Goal: Find specific page/section: Find specific page/section

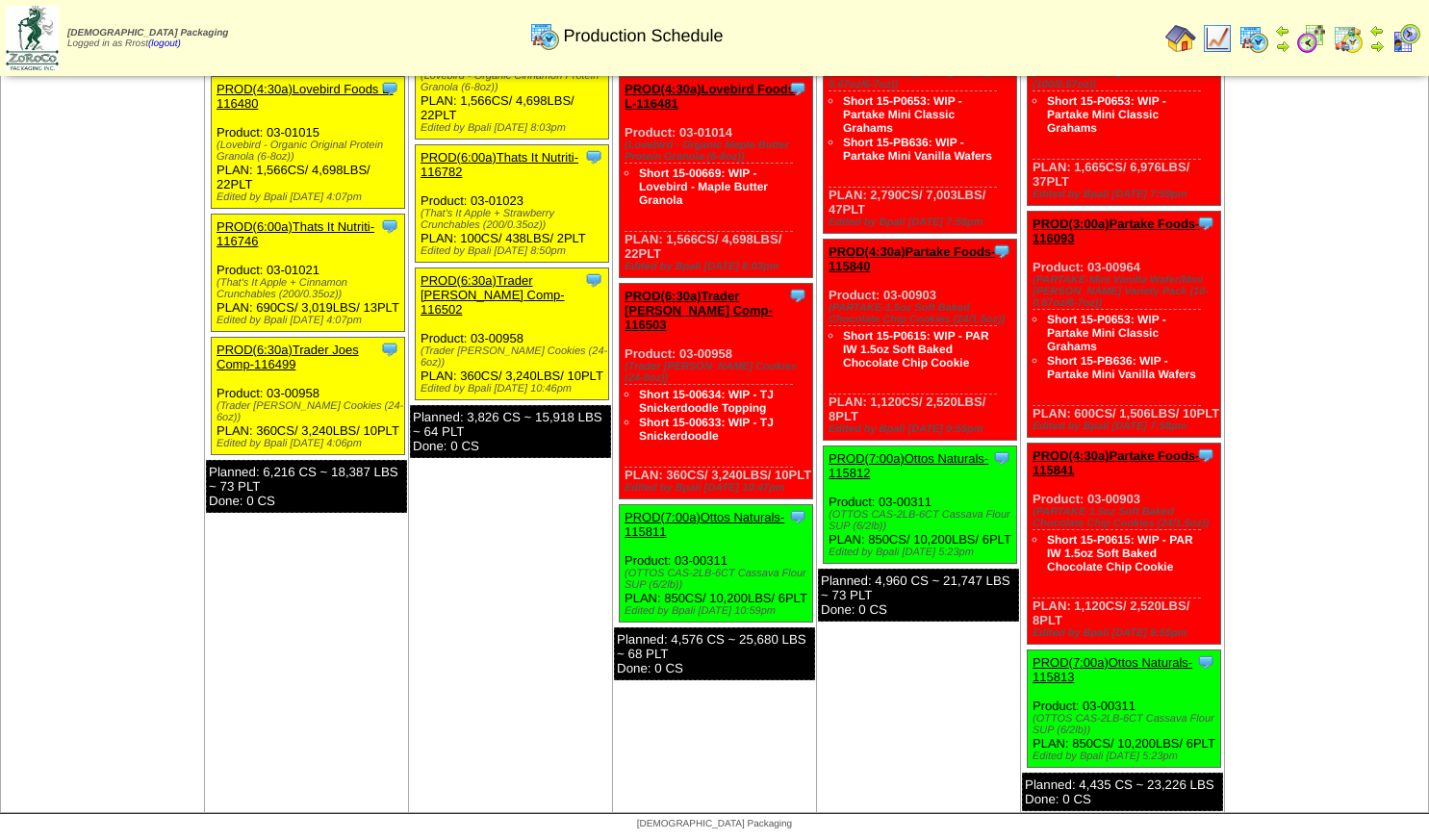
scroll to position [1406, 0]
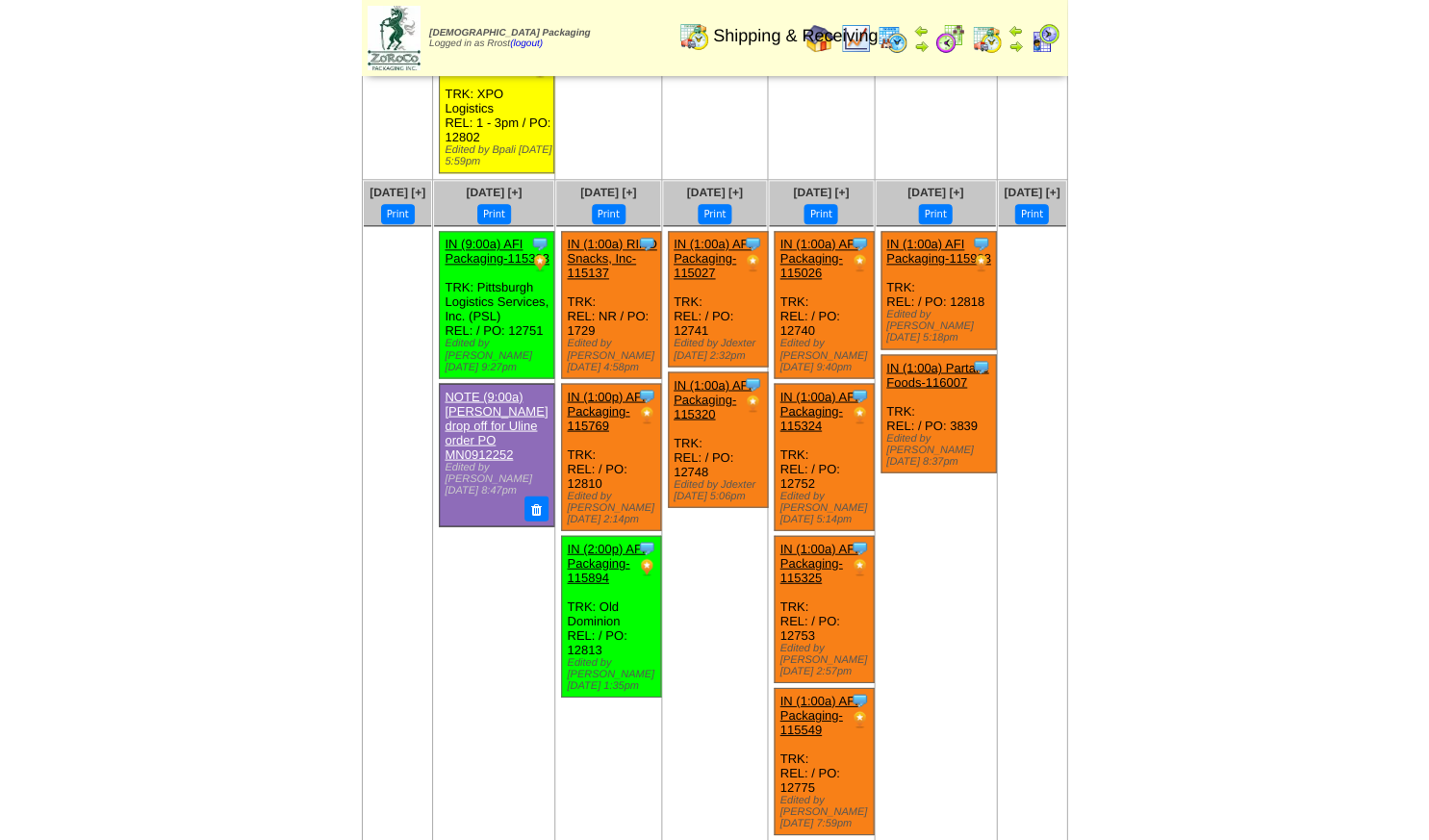
scroll to position [430, 0]
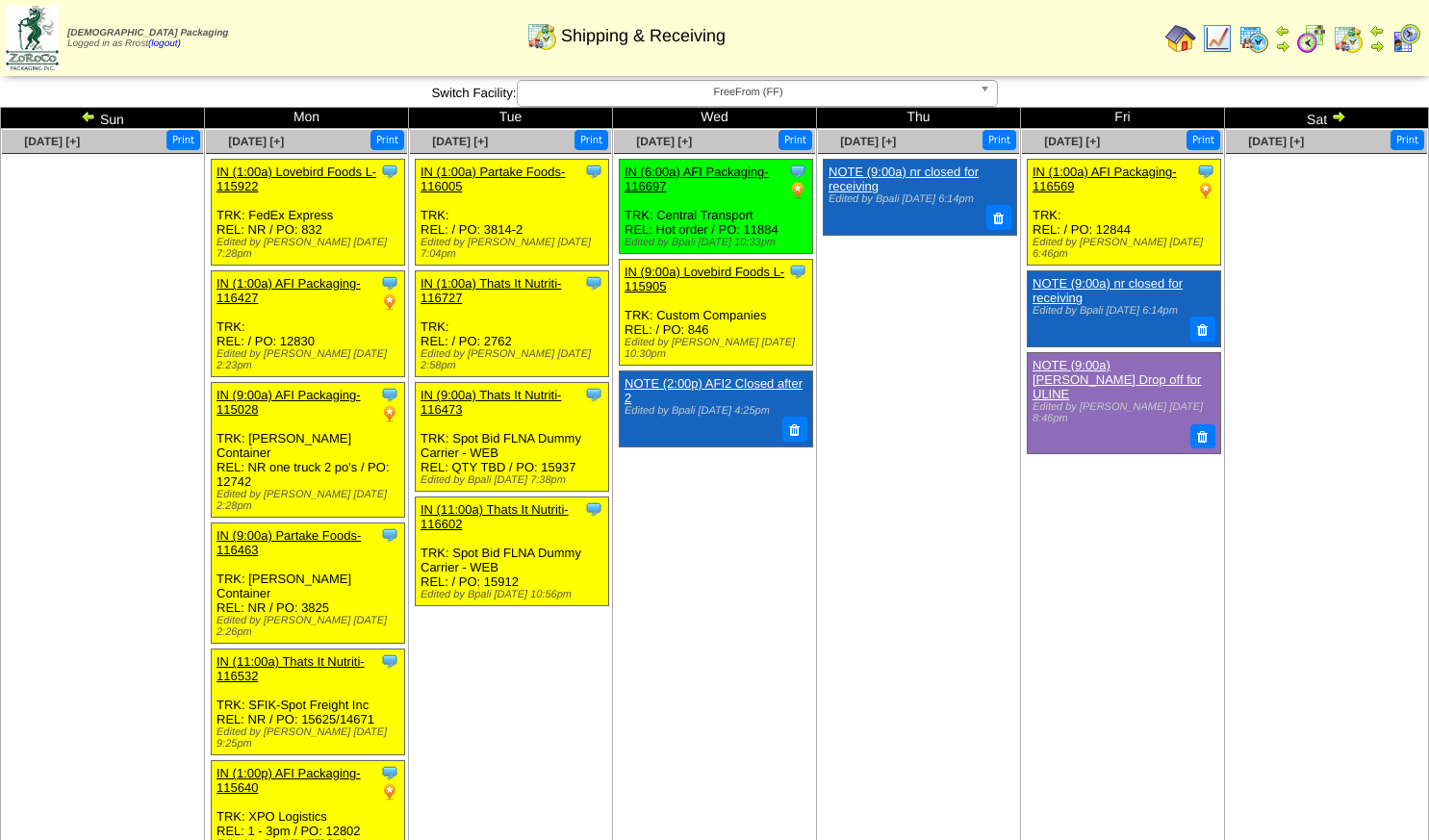
scroll to position [430, 0]
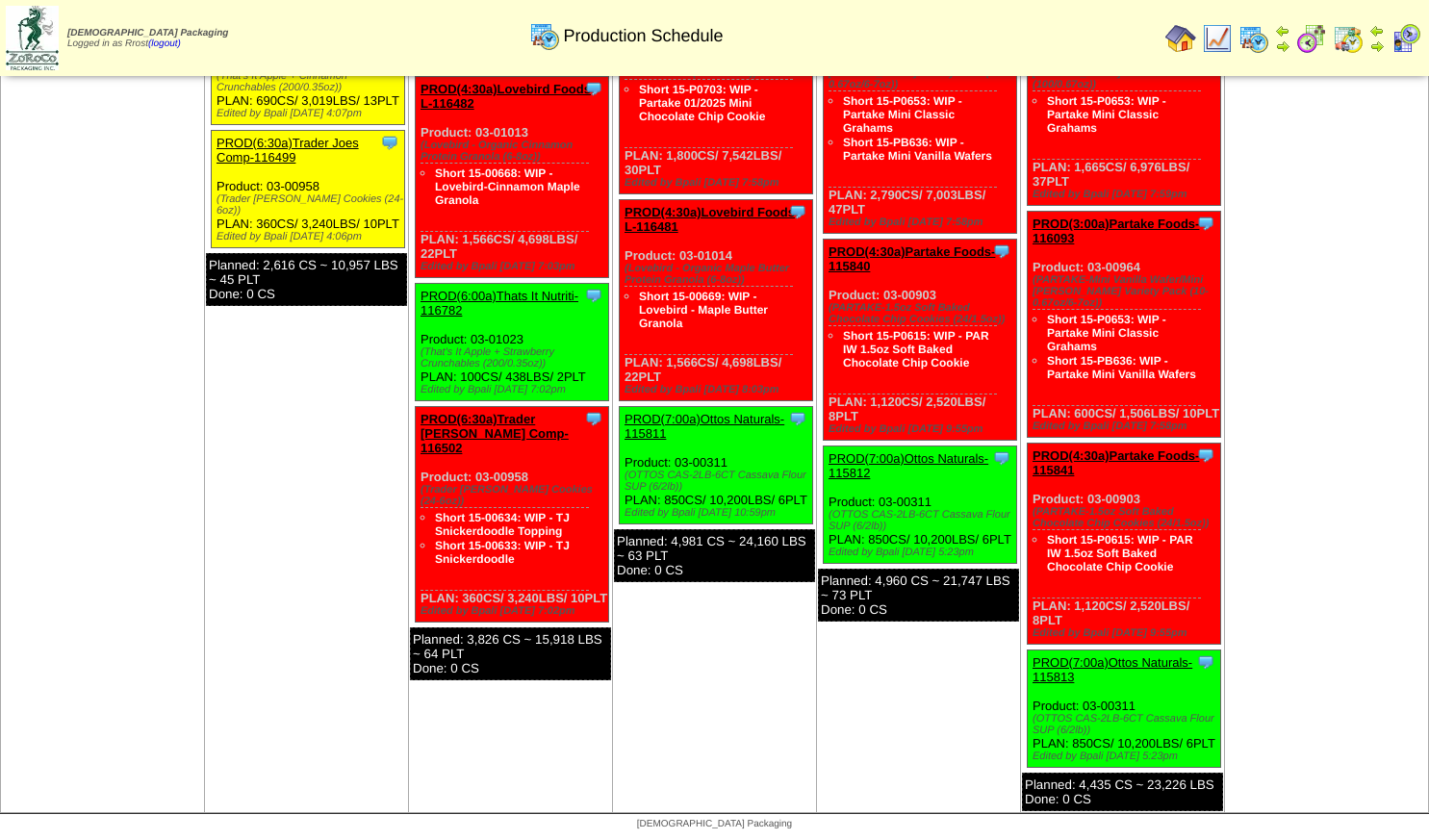
scroll to position [1406, 0]
